Goal: Information Seeking & Learning: Check status

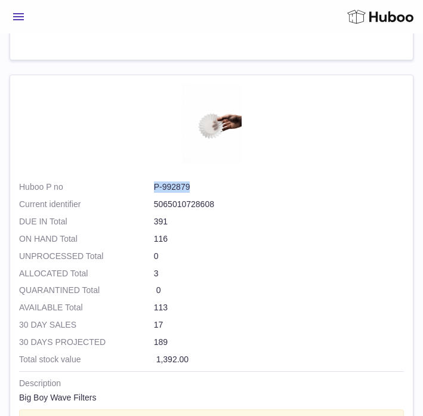
click at [25, 20] on button "Menu" at bounding box center [19, 17] width 18 height 24
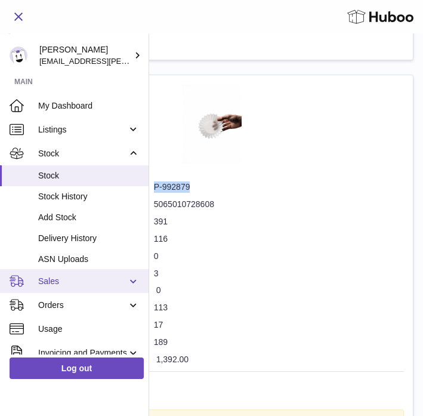
click at [51, 280] on span "Sales" at bounding box center [82, 281] width 89 height 11
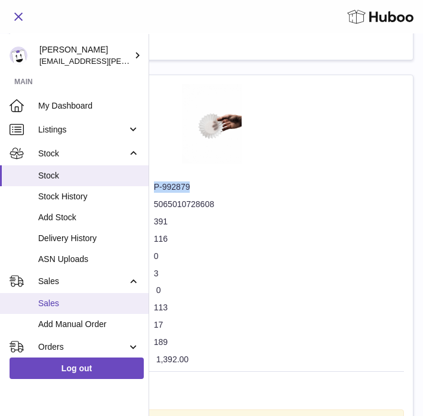
click at [49, 303] on span "Sales" at bounding box center [88, 303] width 101 height 11
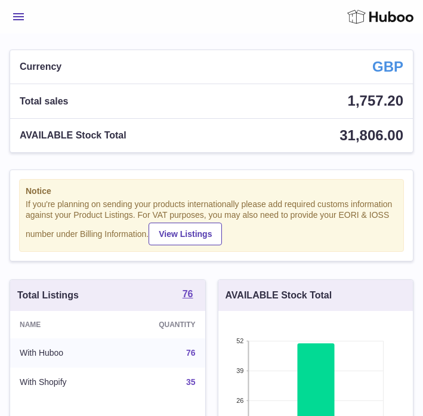
scroll to position [186, 195]
click at [21, 8] on button "Menu" at bounding box center [19, 17] width 18 height 24
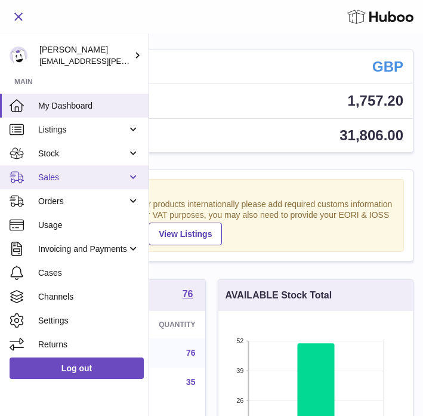
click at [57, 179] on span "Sales" at bounding box center [82, 177] width 89 height 11
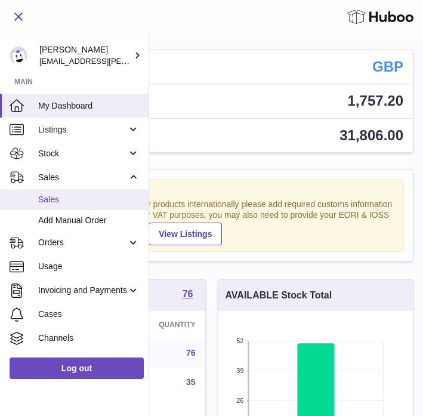
click at [56, 205] on link "Sales" at bounding box center [74, 199] width 149 height 21
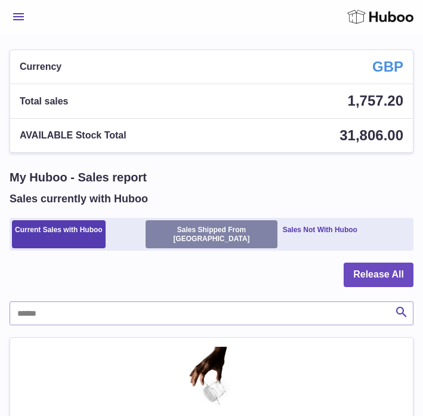
click at [193, 232] on link "Sales Shipped From [GEOGRAPHIC_DATA]" at bounding box center [211, 234] width 131 height 28
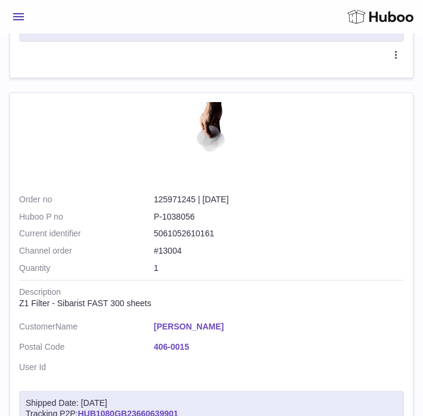
scroll to position [4001, 0]
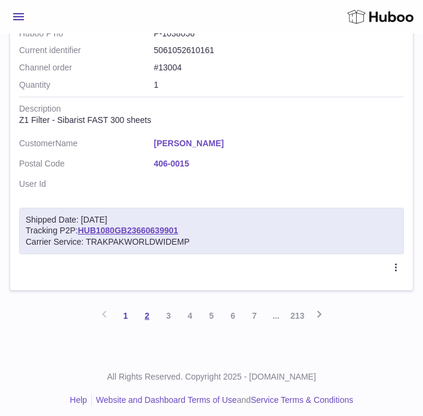
click at [147, 311] on link "2" at bounding box center [147, 315] width 21 height 21
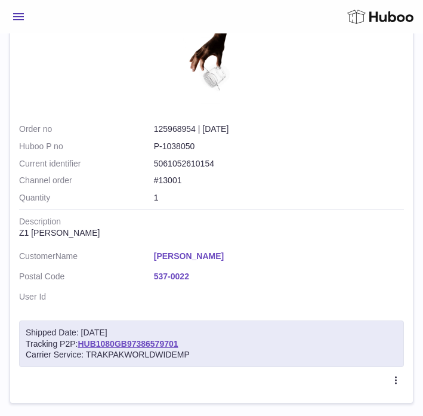
scroll to position [3971, 0]
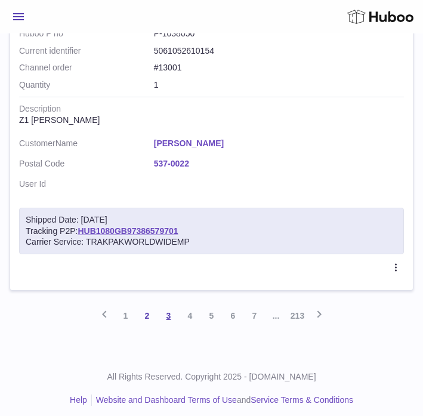
click at [172, 311] on link "3" at bounding box center [168, 315] width 21 height 21
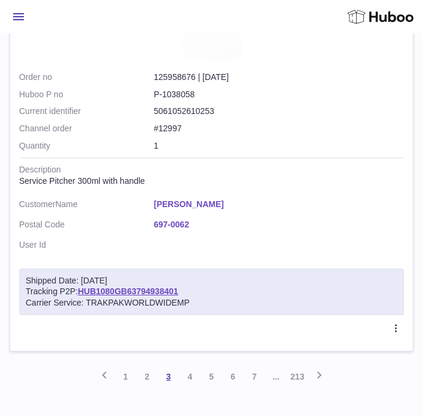
scroll to position [4001, 0]
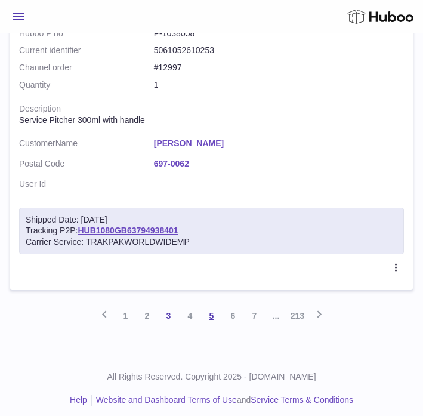
click at [211, 311] on link "5" at bounding box center [211, 315] width 21 height 21
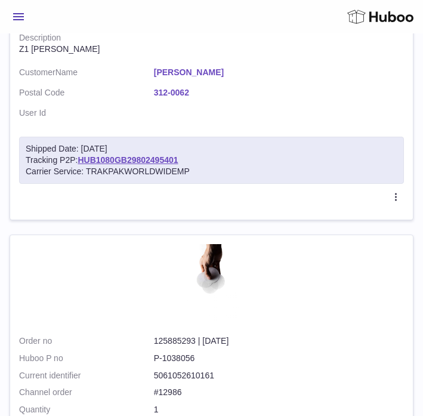
scroll to position [3971, 0]
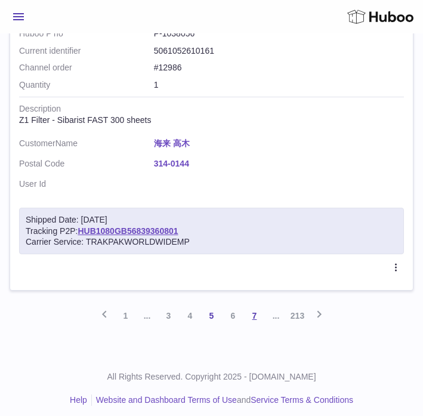
click at [254, 314] on link "7" at bounding box center [254, 315] width 21 height 21
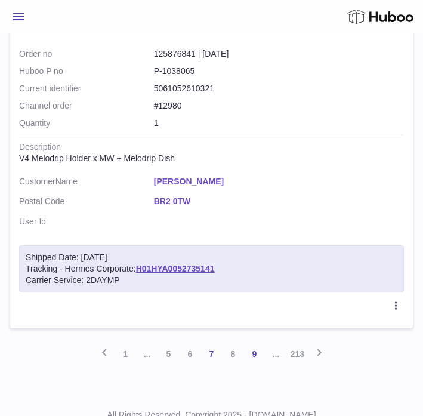
scroll to position [4092, 0]
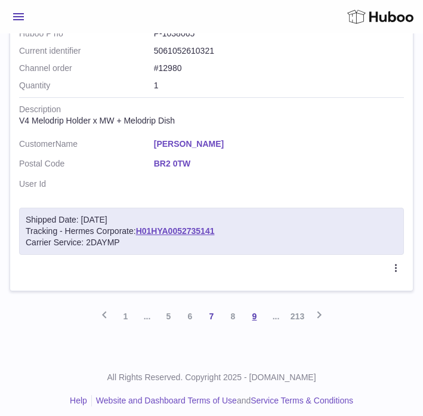
click at [257, 311] on link "9" at bounding box center [254, 316] width 21 height 21
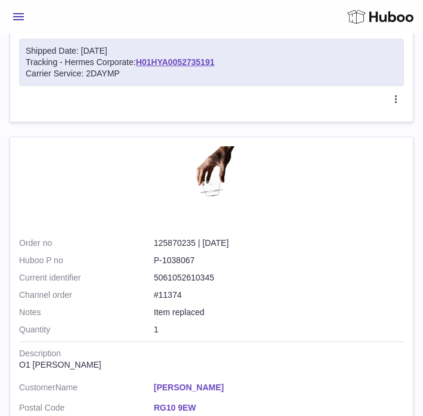
scroll to position [4070, 0]
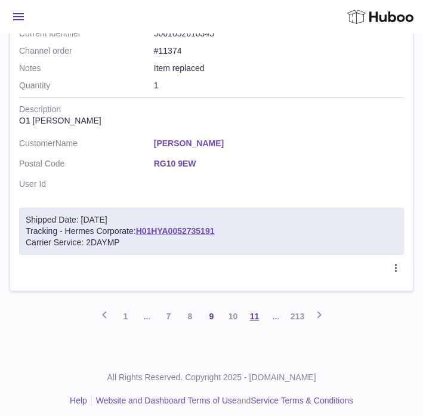
click at [249, 314] on link "11" at bounding box center [254, 316] width 21 height 21
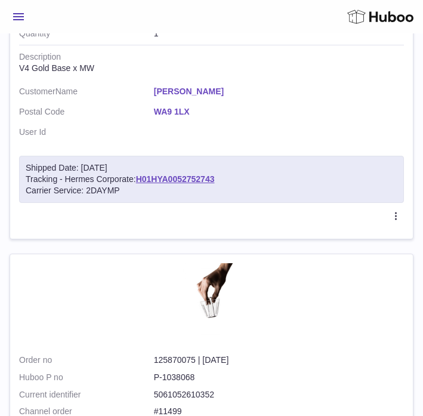
scroll to position [4119, 0]
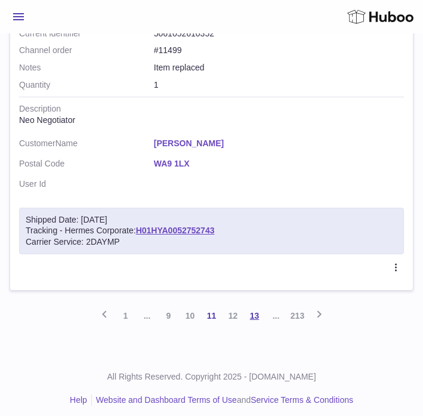
click at [257, 313] on link "13" at bounding box center [254, 315] width 21 height 21
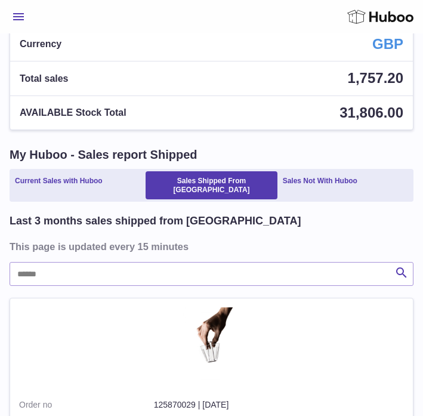
scroll to position [27, 0]
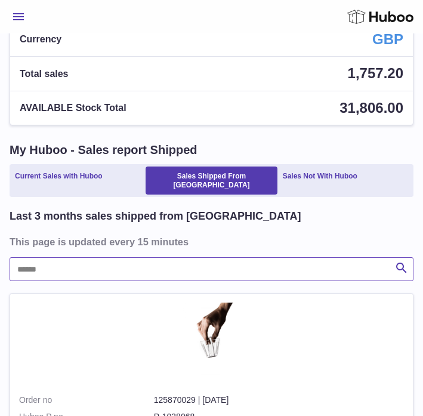
click at [147, 259] on input "text" at bounding box center [212, 269] width 404 height 24
paste input "**********"
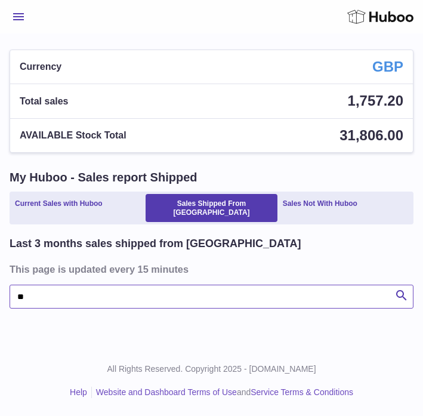
type input "*"
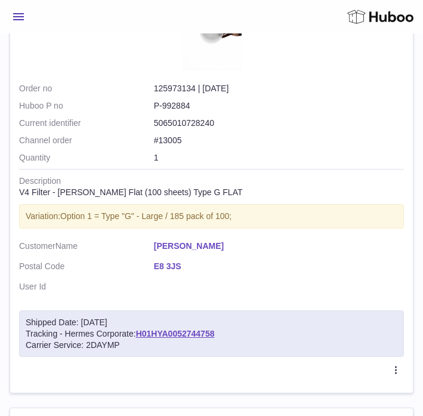
scroll to position [4001, 0]
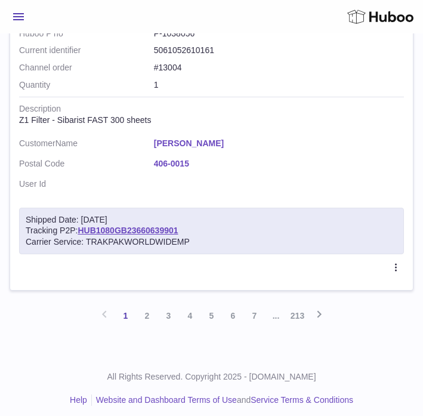
click at [279, 310] on span "..." at bounding box center [276, 315] width 21 height 21
click at [275, 310] on span "..." at bounding box center [276, 315] width 21 height 21
click at [252, 310] on link "7" at bounding box center [254, 315] width 21 height 21
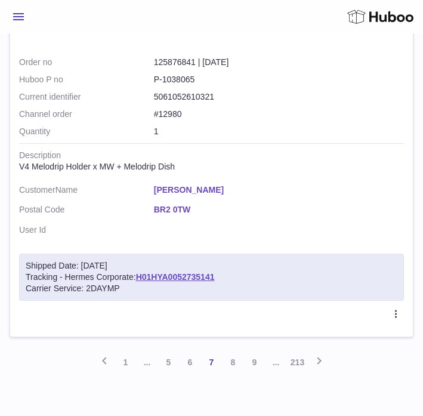
scroll to position [4092, 0]
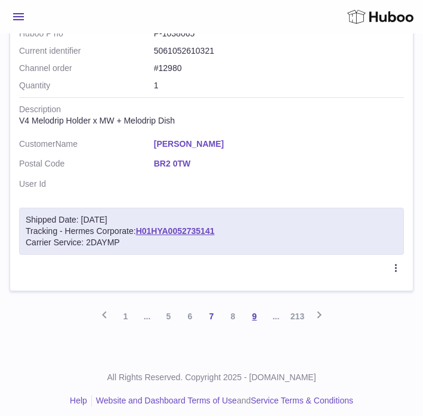
click at [262, 311] on link "9" at bounding box center [254, 316] width 21 height 21
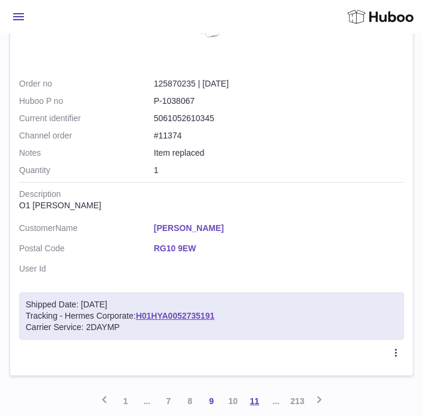
scroll to position [4070, 0]
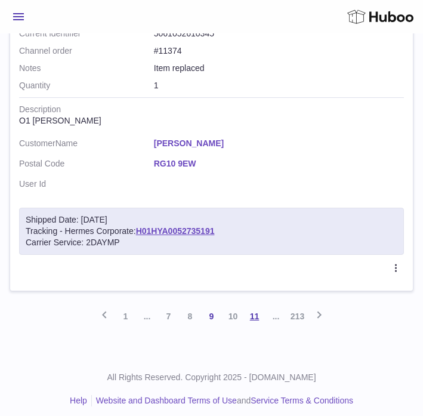
click at [261, 310] on link "11" at bounding box center [254, 316] width 21 height 21
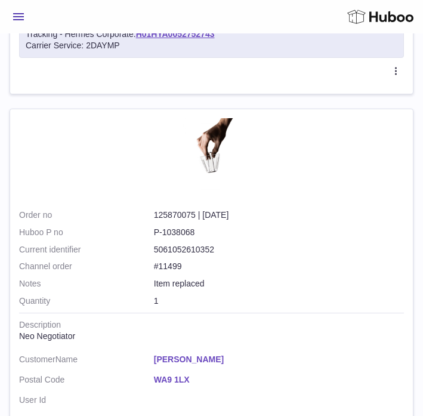
scroll to position [4119, 0]
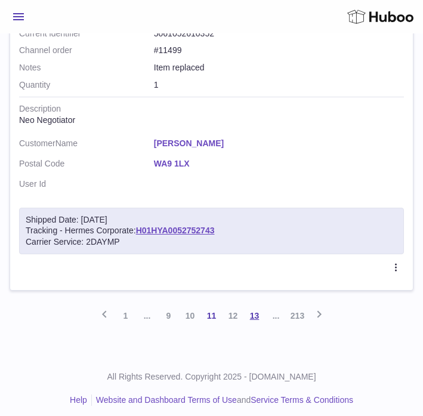
click at [259, 309] on link "13" at bounding box center [254, 315] width 21 height 21
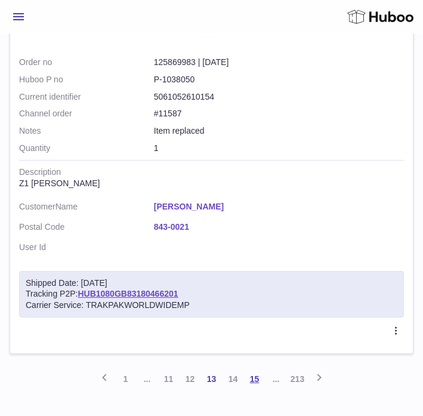
scroll to position [4143, 0]
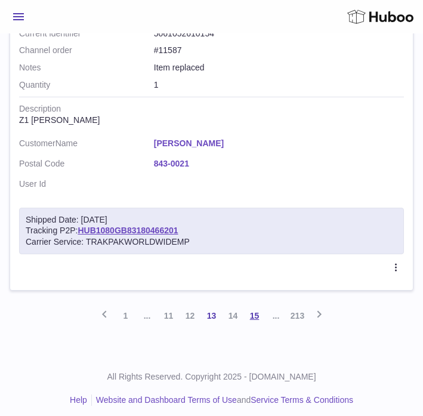
click at [259, 307] on link "15" at bounding box center [254, 315] width 21 height 21
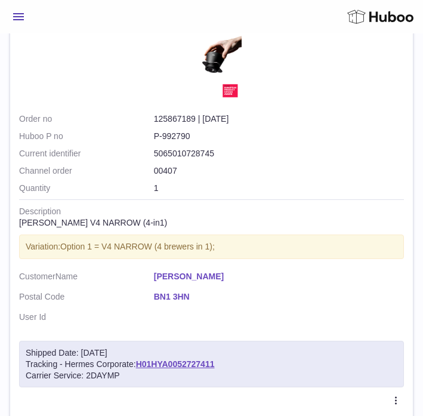
scroll to position [4135, 0]
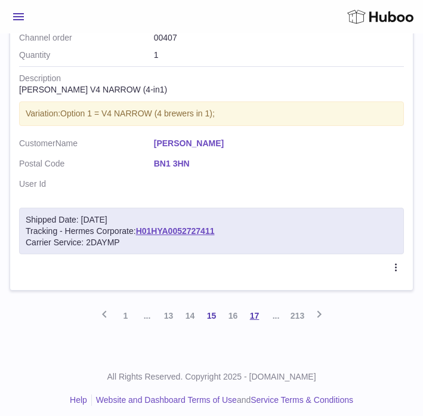
click at [257, 311] on link "17" at bounding box center [254, 315] width 21 height 21
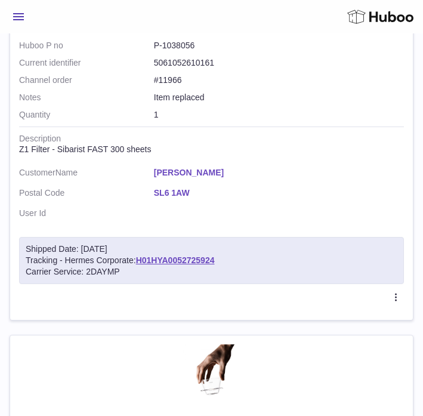
scroll to position [4135, 0]
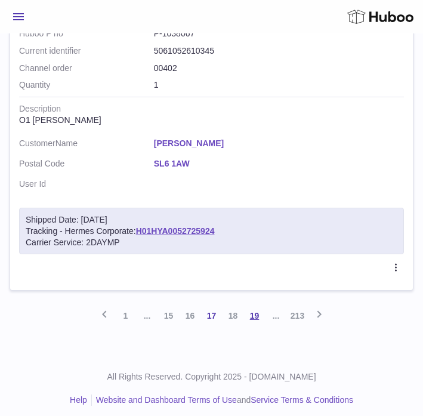
click at [261, 310] on link "19" at bounding box center [254, 315] width 21 height 21
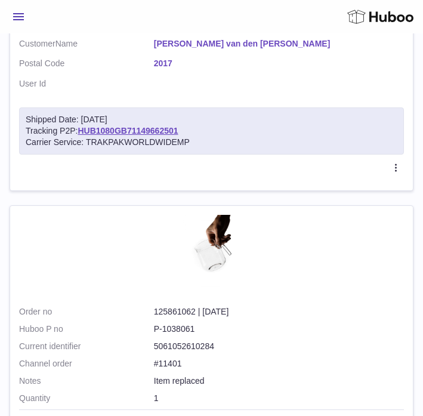
scroll to position [4173, 0]
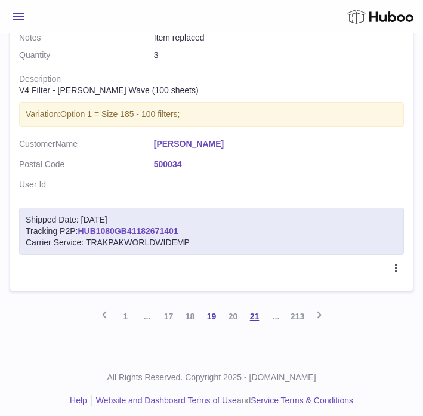
click at [255, 310] on link "21" at bounding box center [254, 316] width 21 height 21
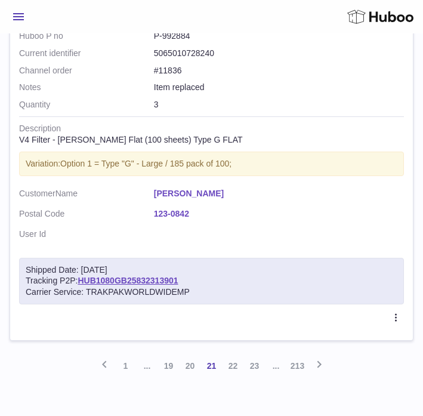
scroll to position [4169, 0]
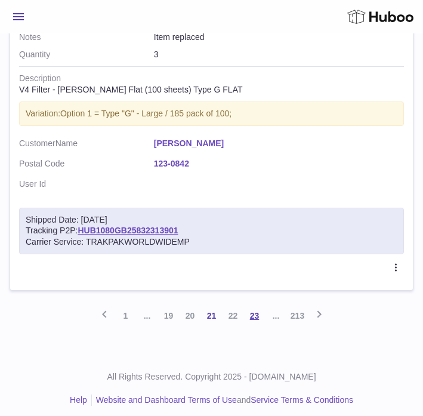
click at [252, 308] on link "23" at bounding box center [254, 315] width 21 height 21
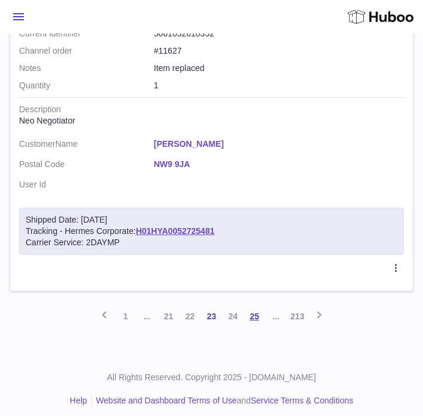
click at [256, 306] on link "25" at bounding box center [254, 316] width 21 height 21
click at [256, 306] on link "27" at bounding box center [254, 316] width 21 height 21
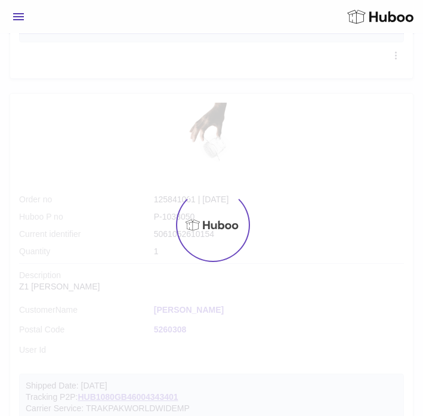
scroll to position [152, 0]
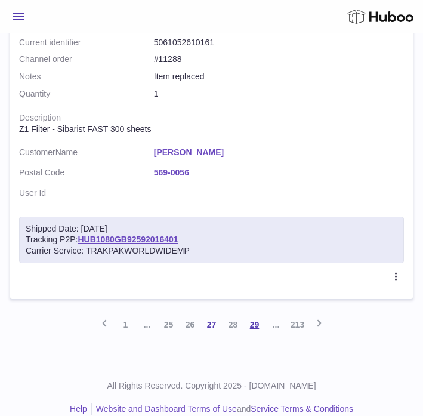
click at [254, 317] on link "29" at bounding box center [254, 324] width 21 height 21
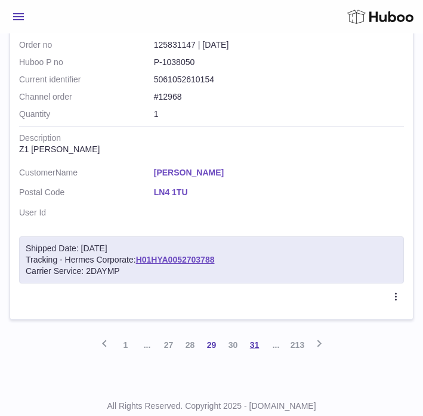
scroll to position [4052, 0]
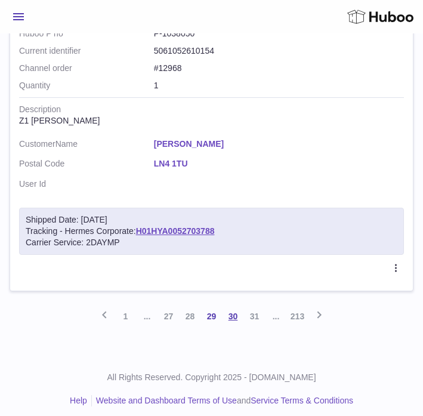
click at [235, 312] on link "30" at bounding box center [233, 316] width 21 height 21
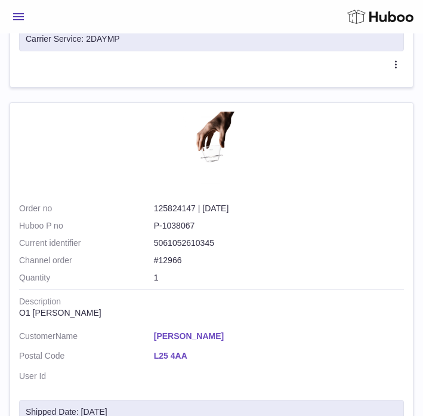
scroll to position [798, 0]
